Goal: Use online tool/utility: Utilize a website feature to perform a specific function

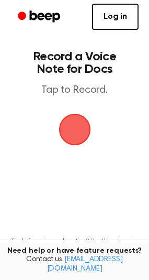
click at [84, 133] on span "button" at bounding box center [75, 130] width 32 height 32
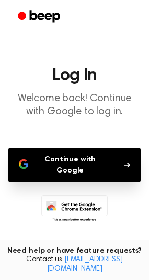
click at [77, 156] on button "Continue with Google" at bounding box center [74, 165] width 133 height 35
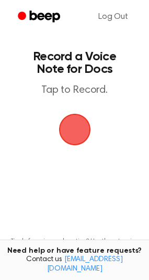
click at [73, 134] on span "button" at bounding box center [75, 130] width 32 height 32
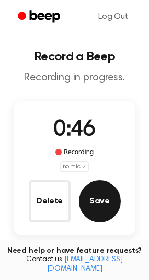
click at [101, 198] on button "Save" at bounding box center [100, 201] width 42 height 42
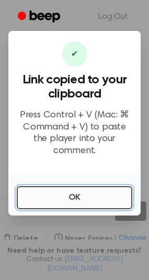
click at [55, 192] on button "OK" at bounding box center [75, 197] width 116 height 23
